Goal: Task Accomplishment & Management: Manage account settings

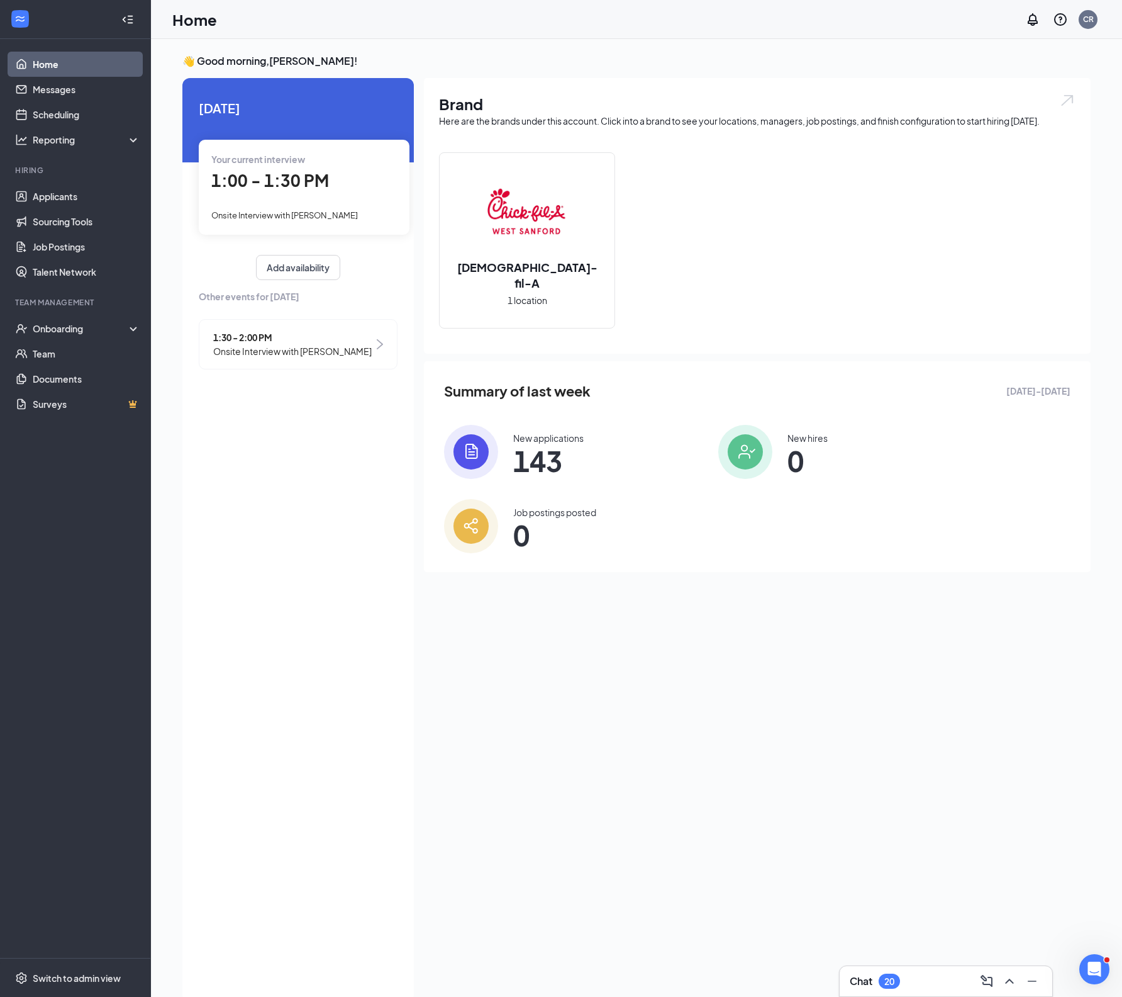
click at [247, 171] on div "1:00 - 1:30 PM" at bounding box center [304, 181] width 186 height 26
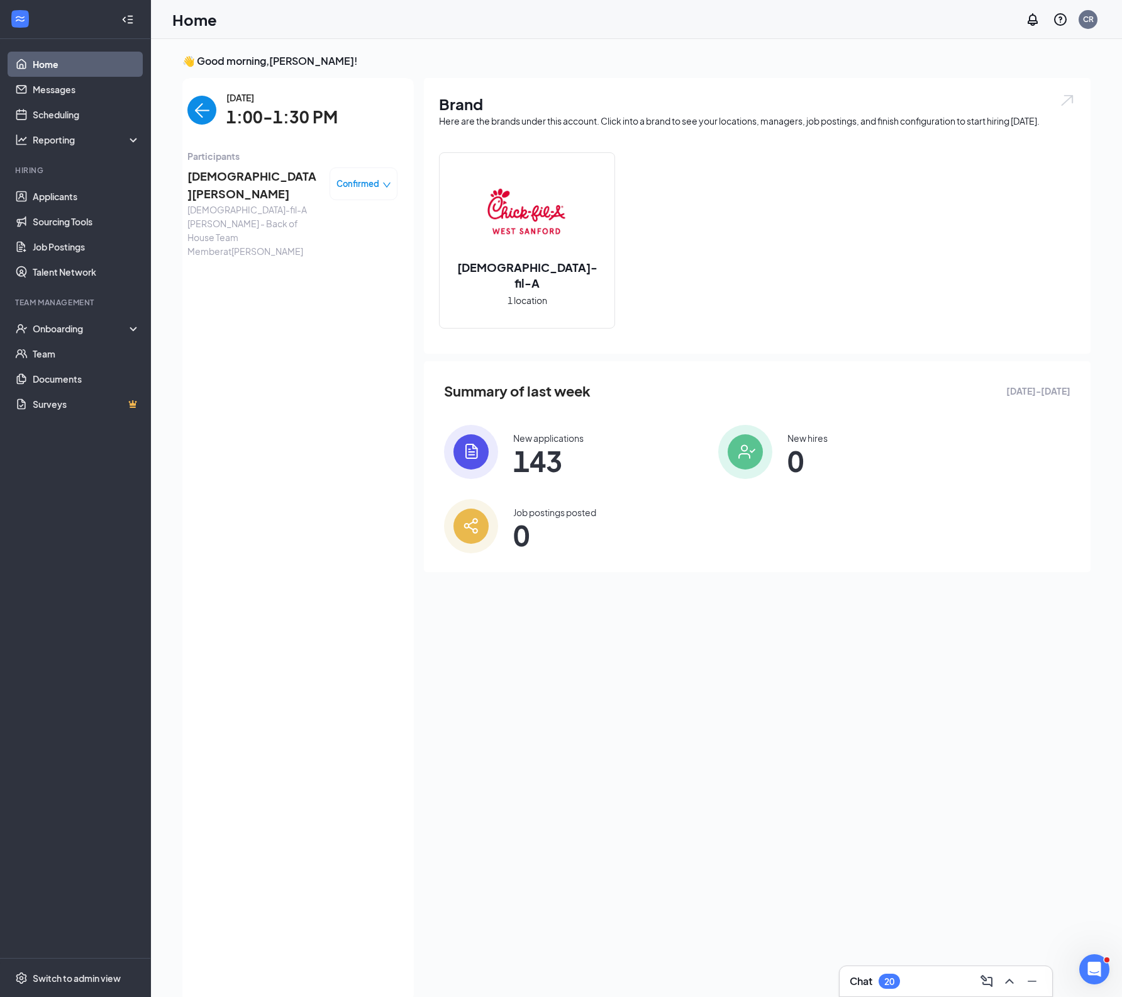
scroll to position [5, 0]
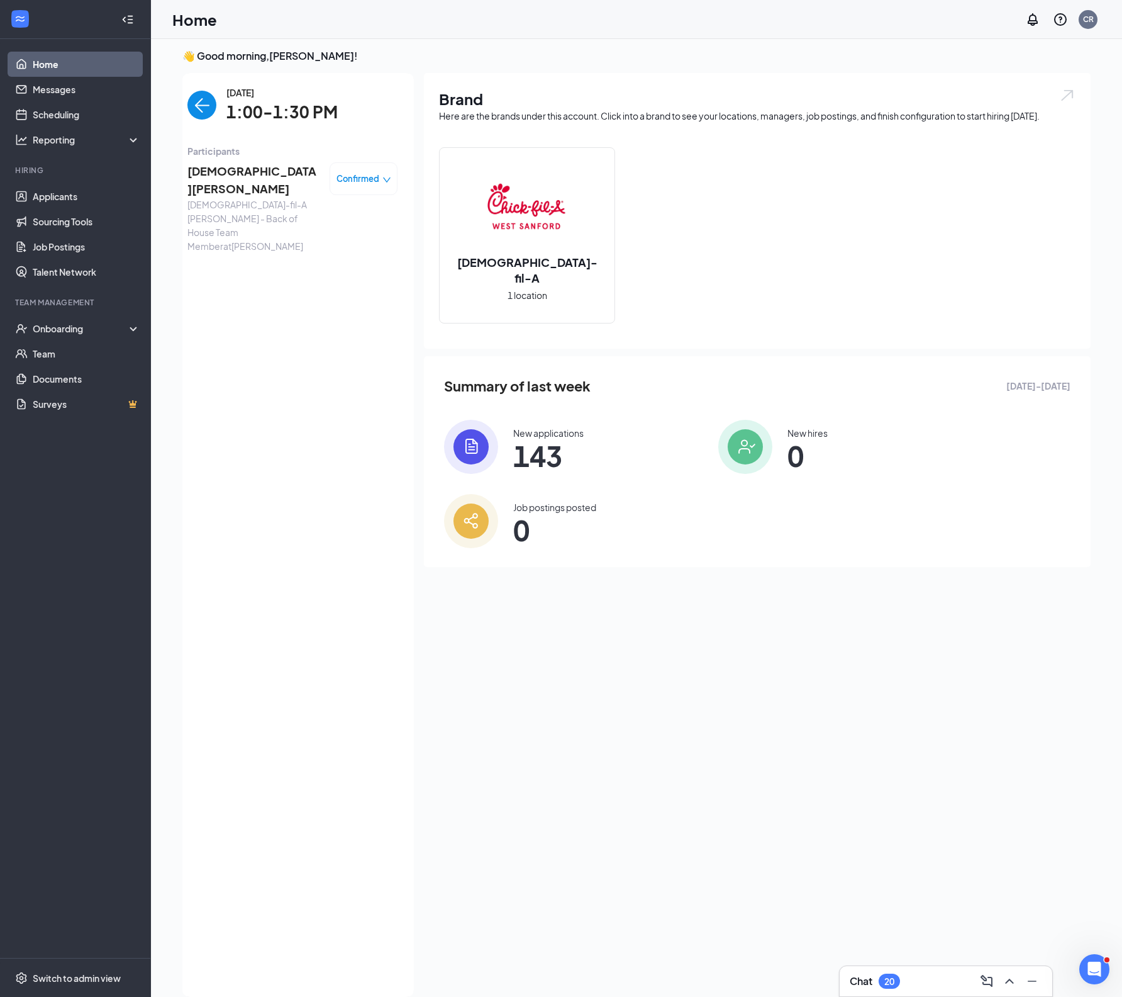
click at [228, 174] on span "[DEMOGRAPHIC_DATA][PERSON_NAME]" at bounding box center [253, 180] width 132 height 36
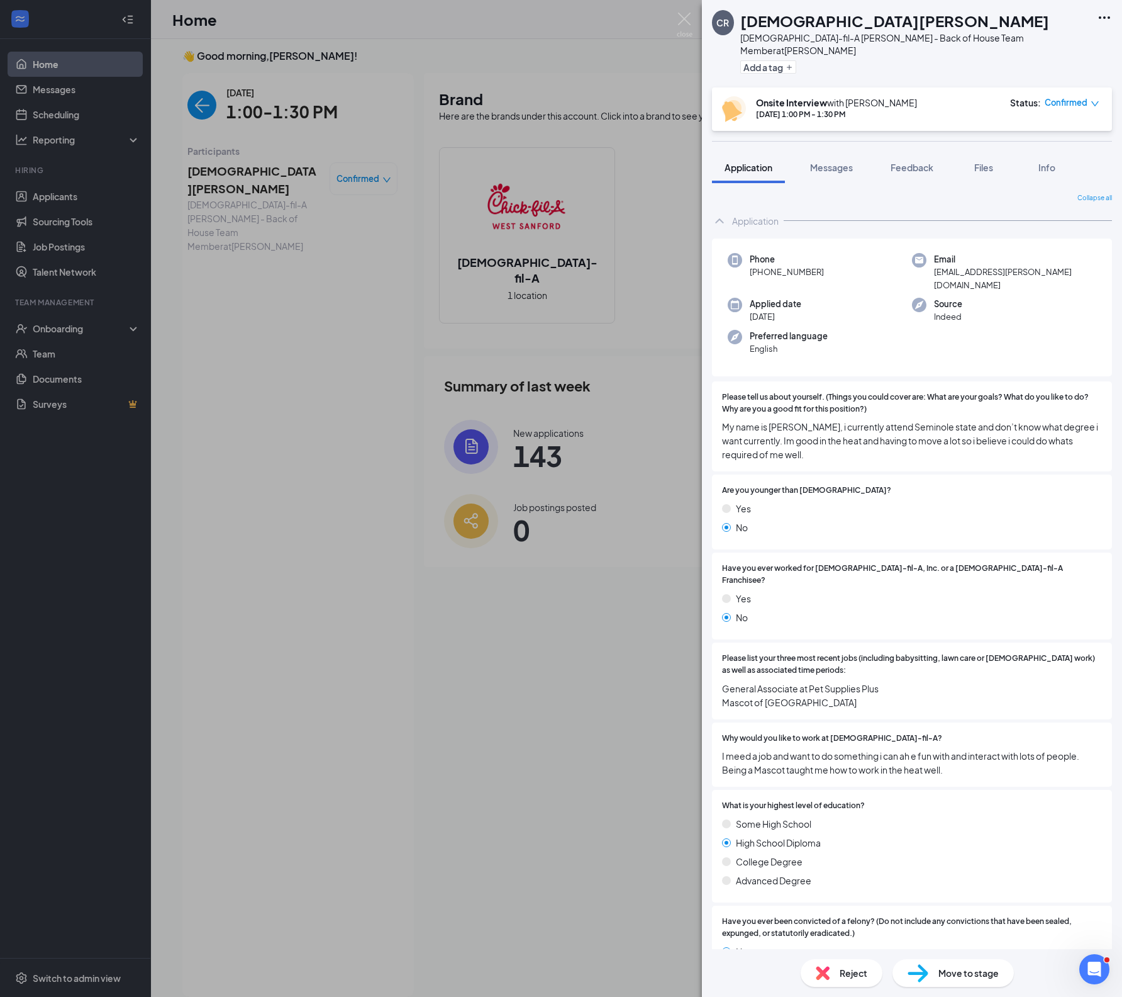
click at [396, 404] on div "CR [PERSON_NAME] [DEMOGRAPHIC_DATA]-fil-A [PERSON_NAME] - Back of House Team Me…" at bounding box center [561, 498] width 1122 height 997
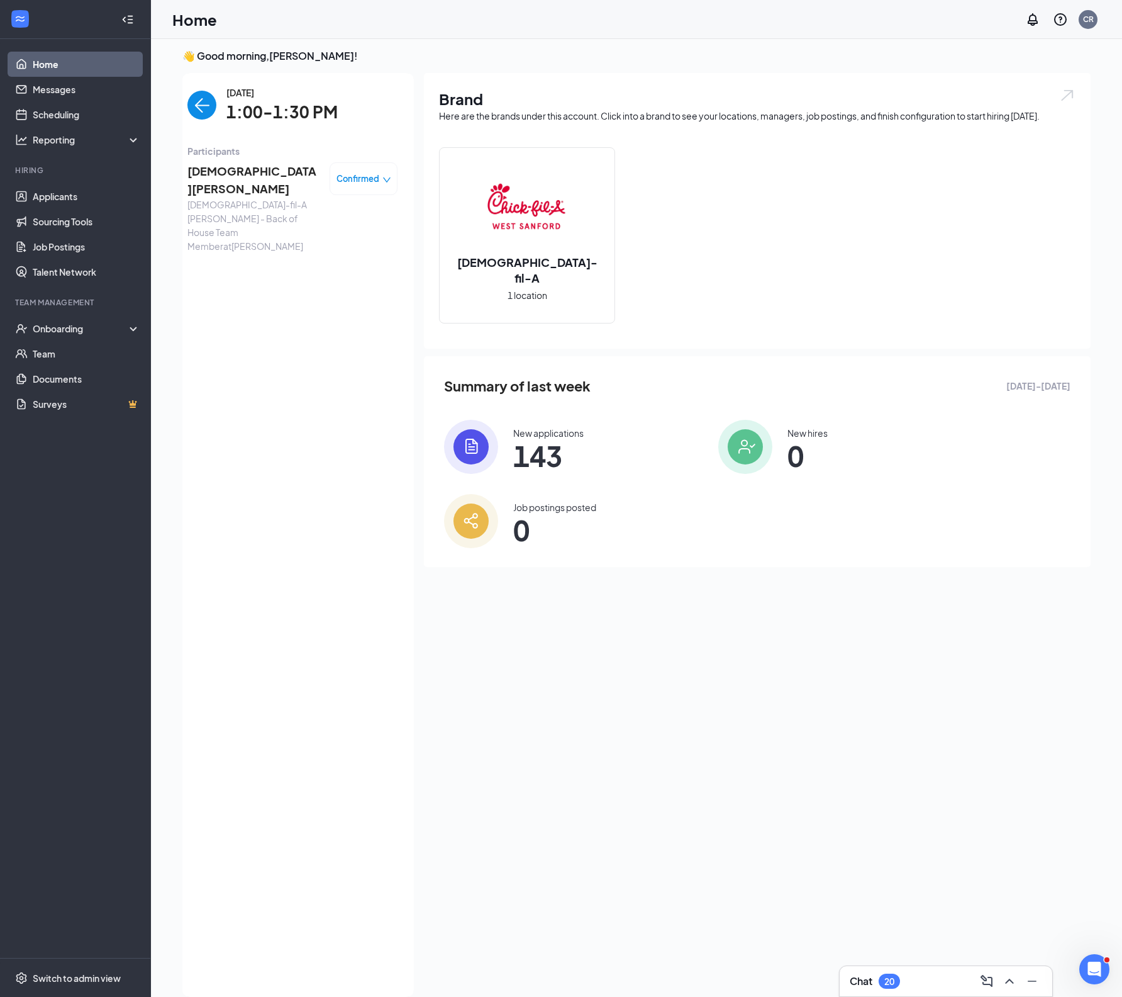
click at [396, 404] on div "[DATE] 1:00-1:30 PM Participants [PERSON_NAME] [DEMOGRAPHIC_DATA]-fil-A [PERSON…" at bounding box center [292, 535] width 210 height 898
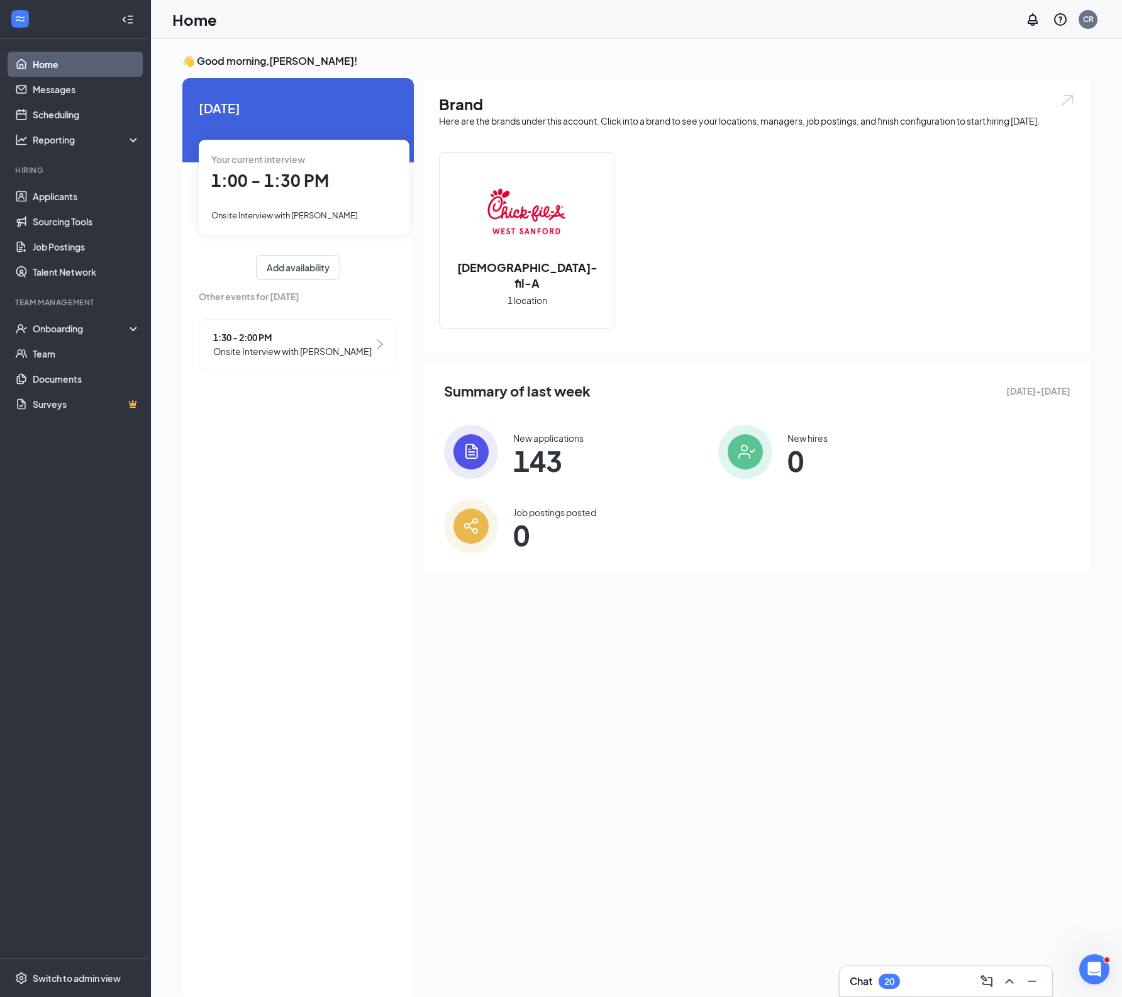
click at [278, 358] on span "Onsite Interview with [PERSON_NAME]" at bounding box center [292, 351] width 159 height 14
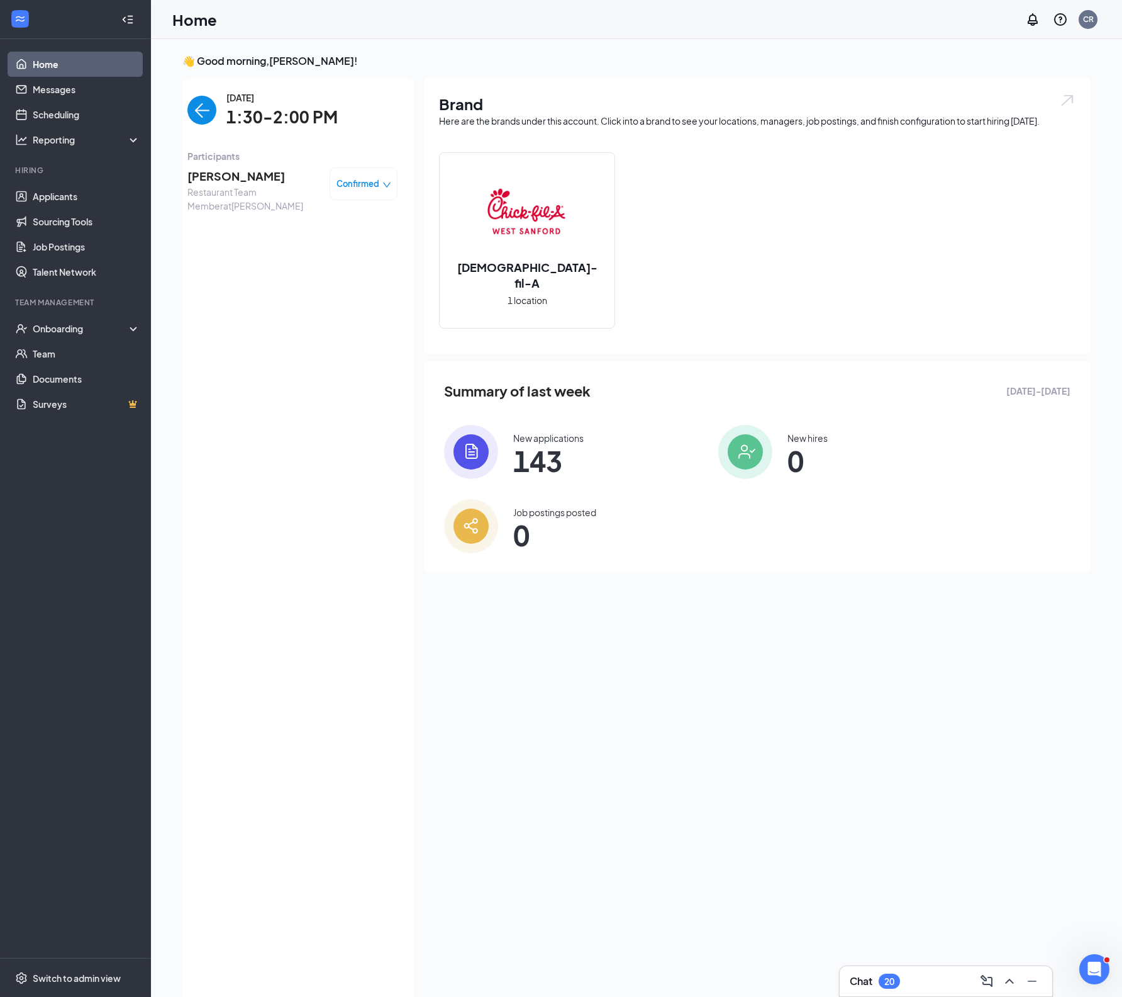
scroll to position [5, 0]
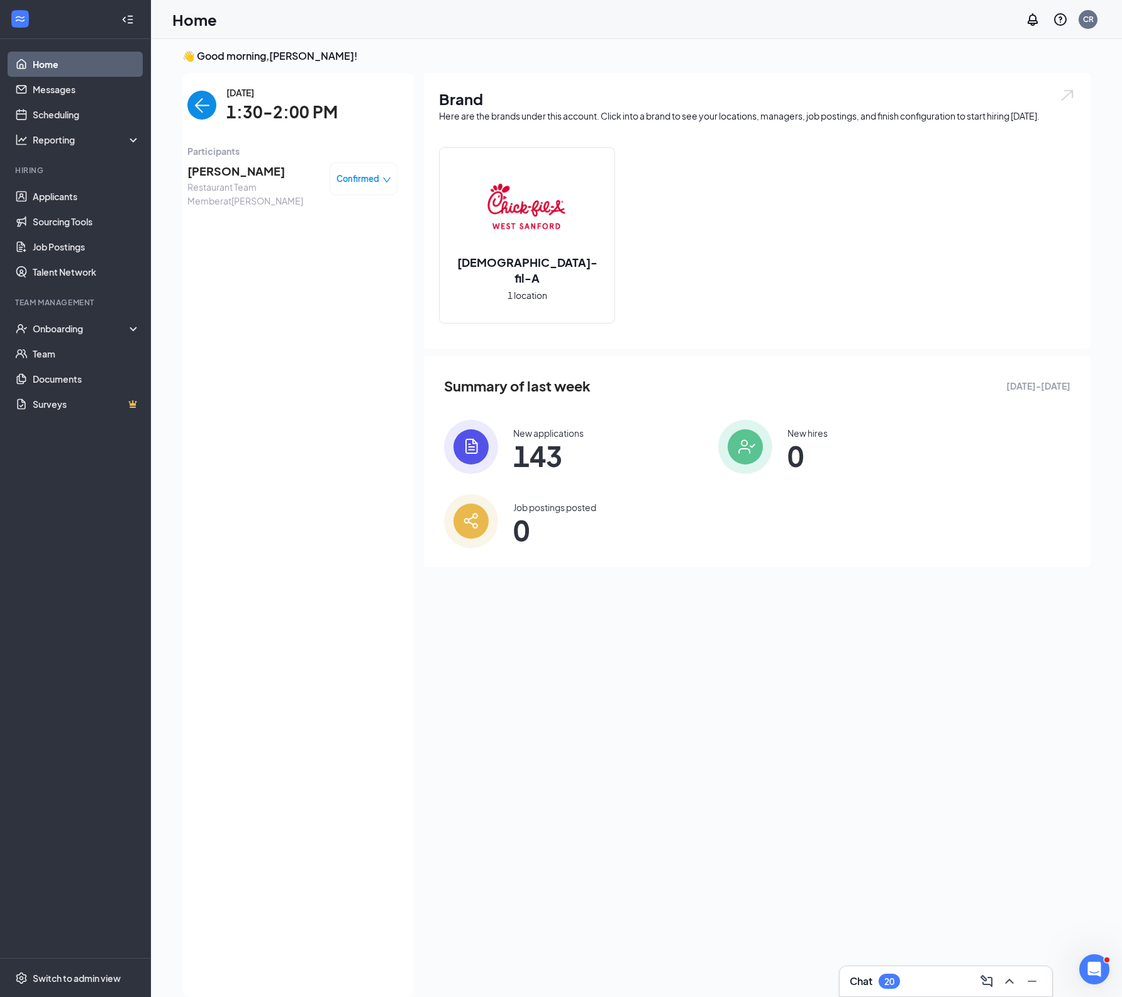
click at [234, 171] on span "Madison Marusiak" at bounding box center [253, 171] width 132 height 18
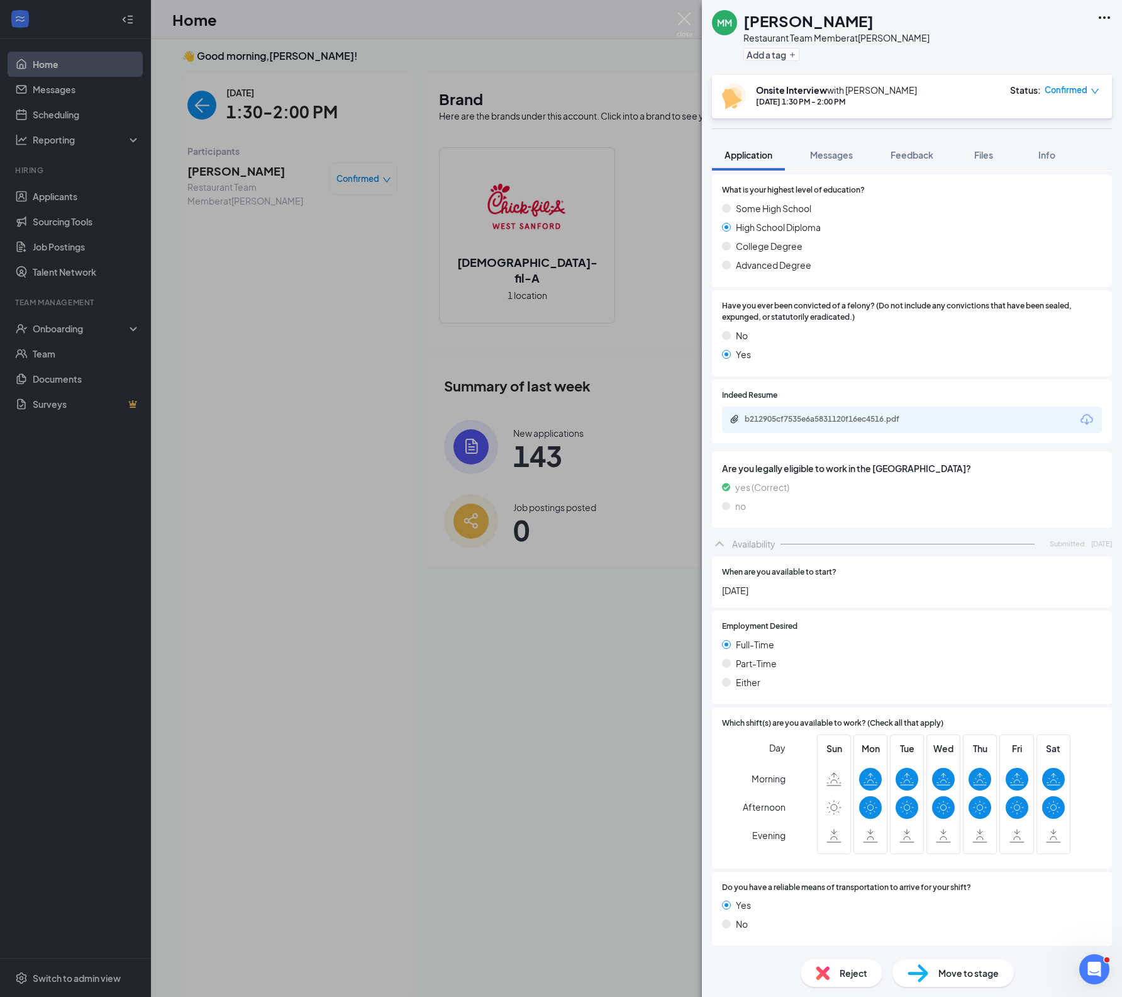
scroll to position [1099, 0]
click at [974, 406] on div "b212905cf7535e6a5831120f16ec4516.pdf" at bounding box center [912, 419] width 380 height 26
click at [820, 414] on div "b212905cf7535e6a5831120f16ec4516.pdf" at bounding box center [833, 419] width 176 height 10
click at [1072, 150] on button "Info" at bounding box center [1047, 154] width 50 height 31
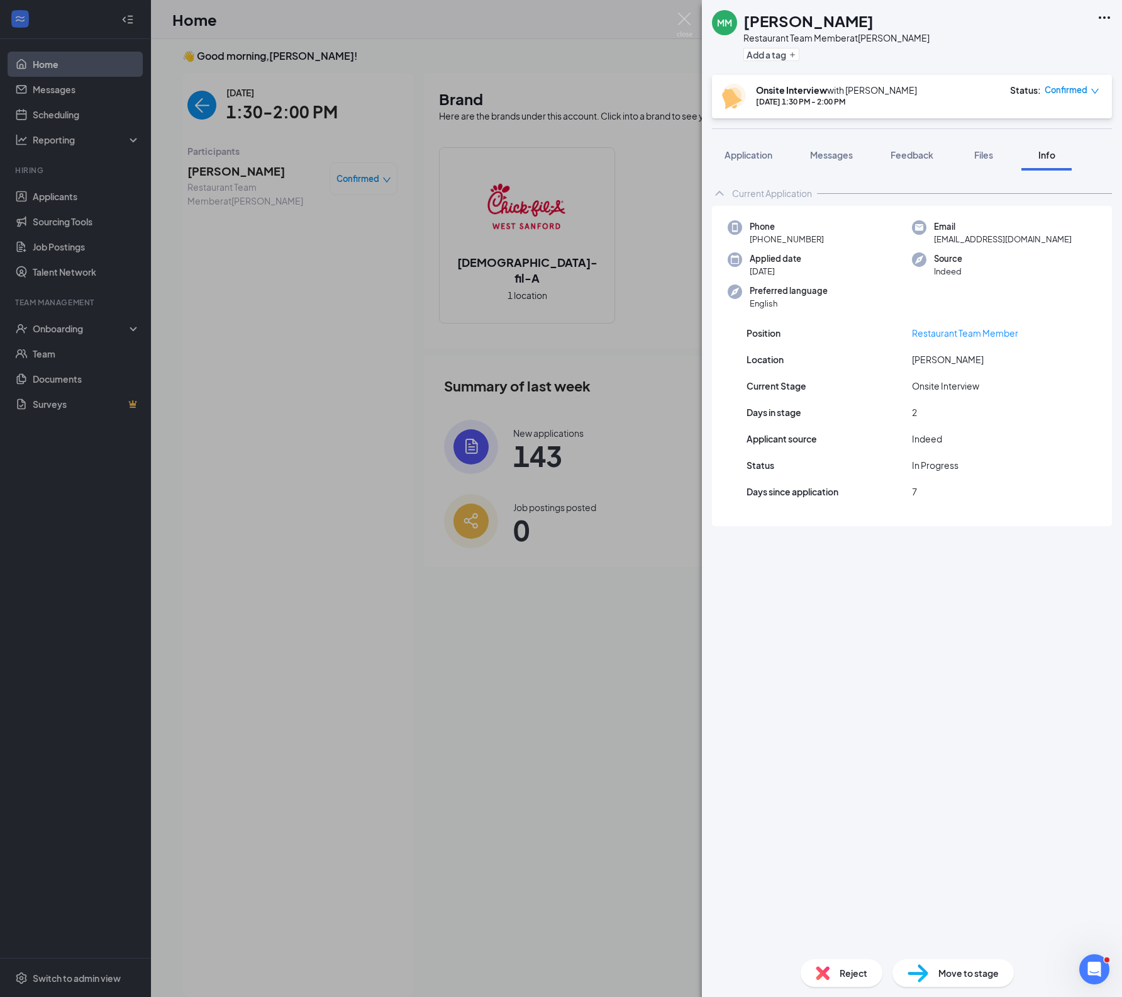
click at [859, 246] on div "Phone +1 (407) 813-4862" at bounding box center [820, 233] width 184 height 26
